Goal: Task Accomplishment & Management: Manage account settings

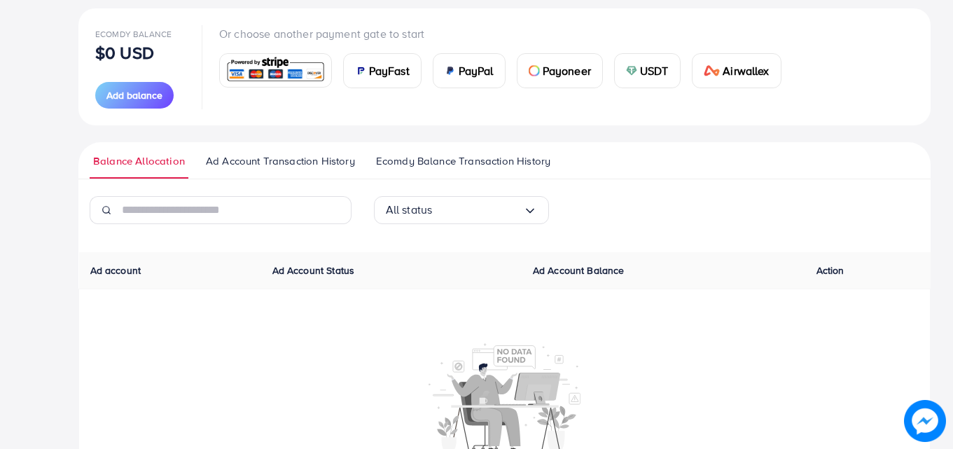
scroll to position [237, 0]
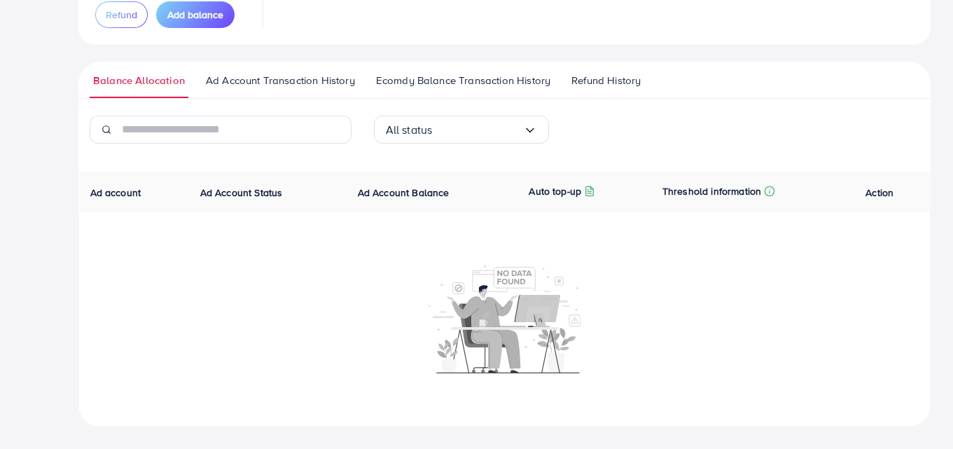
scroll to position [237, 0]
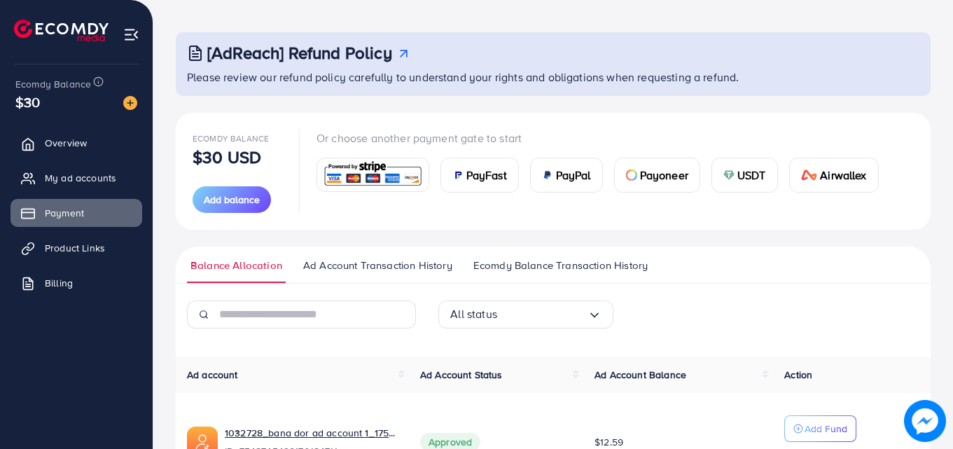
scroll to position [156, 0]
